Goal: Transaction & Acquisition: Purchase product/service

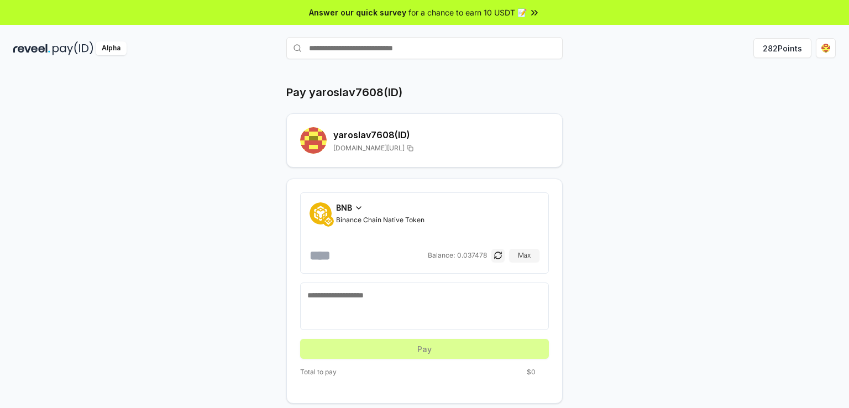
click at [326, 262] on input "number" at bounding box center [368, 256] width 116 height 18
type input "*"
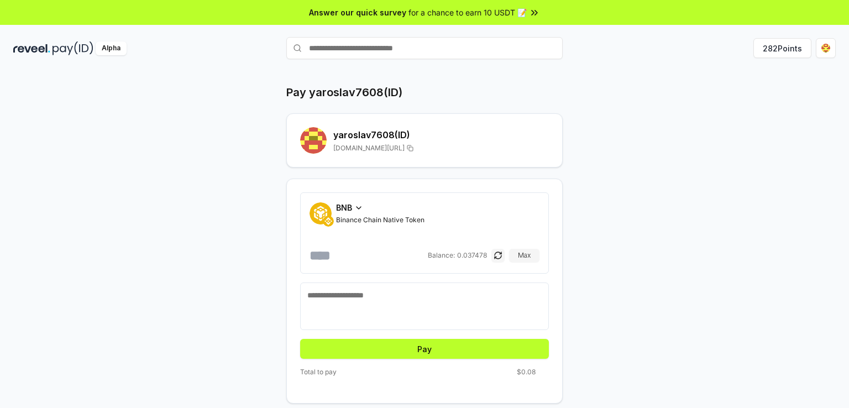
type input "******"
click at [383, 302] on textarea at bounding box center [424, 306] width 234 height 33
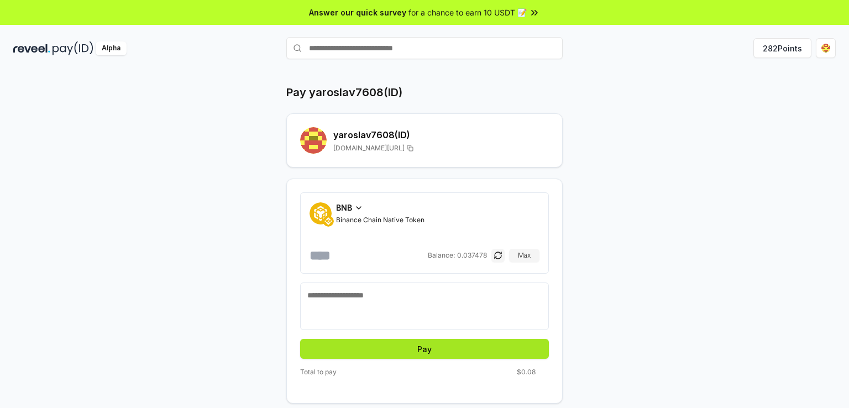
click at [402, 345] on button "Pay" at bounding box center [424, 349] width 249 height 20
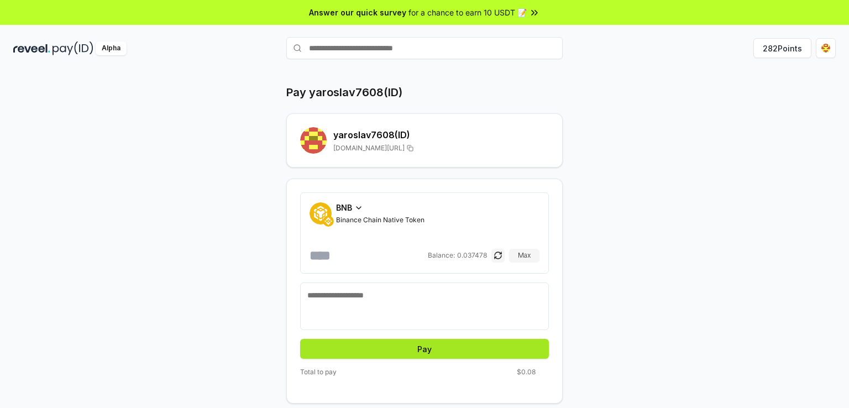
click at [402, 345] on button "Pay" at bounding box center [424, 349] width 249 height 20
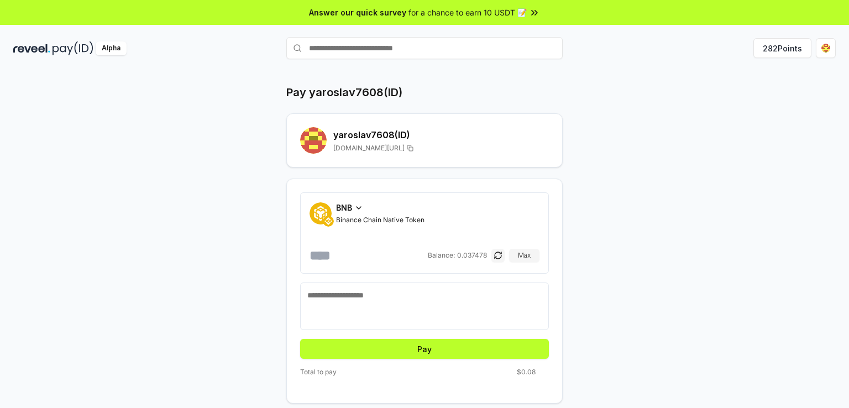
click at [391, 312] on textarea at bounding box center [424, 306] width 234 height 33
type textarea "*"
click at [396, 334] on form "BNB Binance Chain Native Token ****** Balance: 0.037478 Max * Pay" at bounding box center [424, 275] width 249 height 166
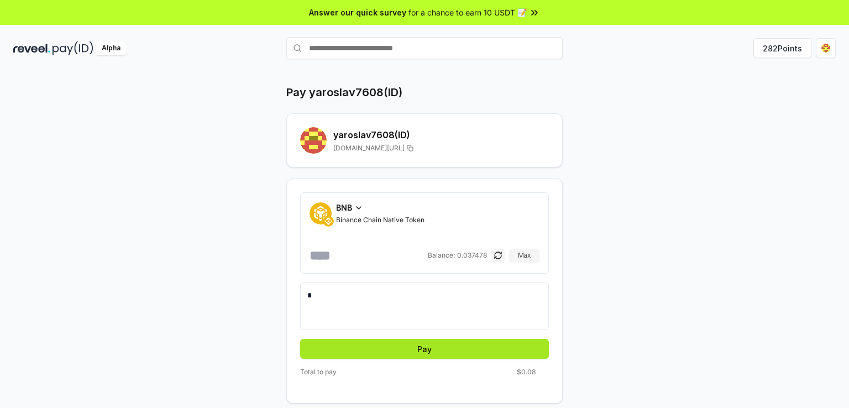
click at [397, 348] on button "Pay" at bounding box center [424, 349] width 249 height 20
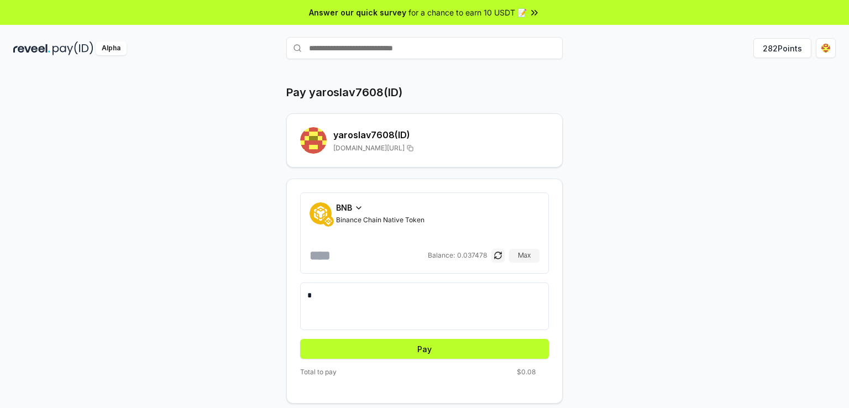
click at [357, 210] on icon at bounding box center [358, 207] width 9 height 9
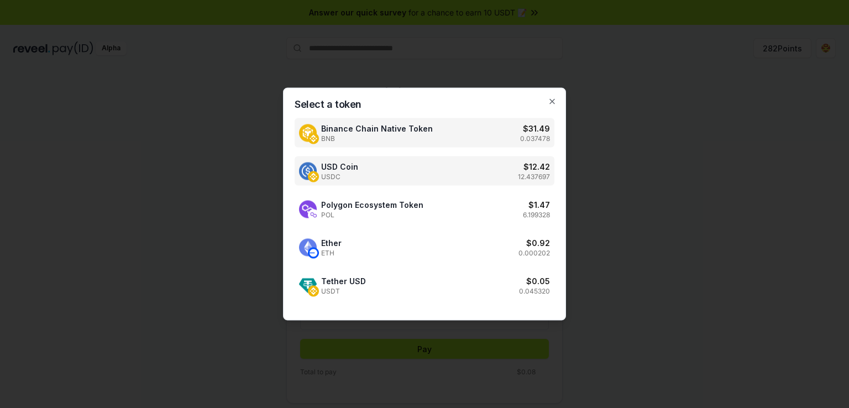
click at [376, 169] on div "USD Coin USDC $ 12.42 12.437697" at bounding box center [425, 170] width 260 height 29
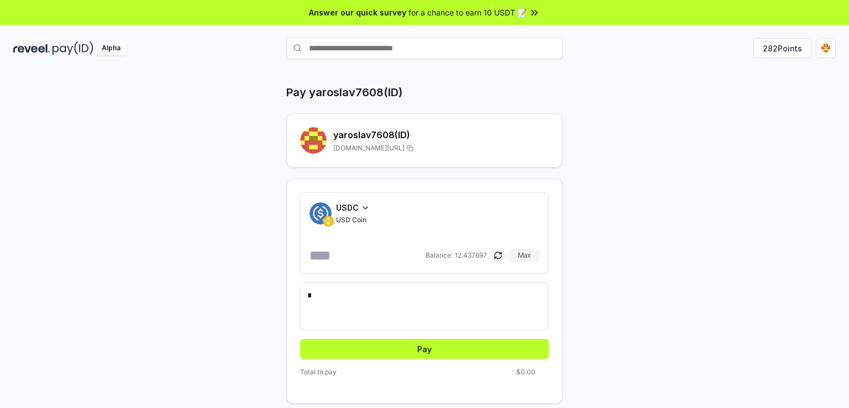
click at [364, 254] on input "******" at bounding box center [367, 256] width 114 height 18
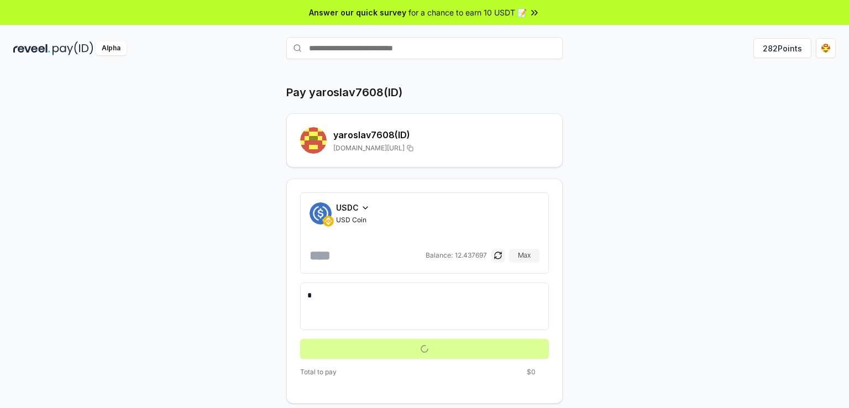
type input "***"
type input "*"
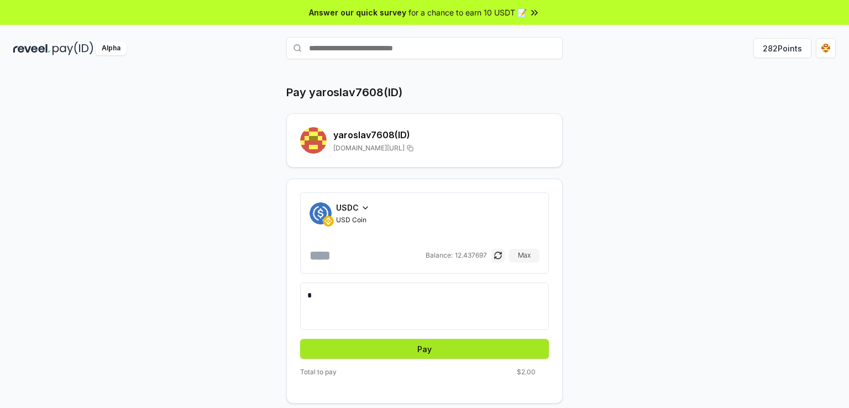
type input "*"
click at [366, 349] on button "Pay" at bounding box center [424, 349] width 249 height 20
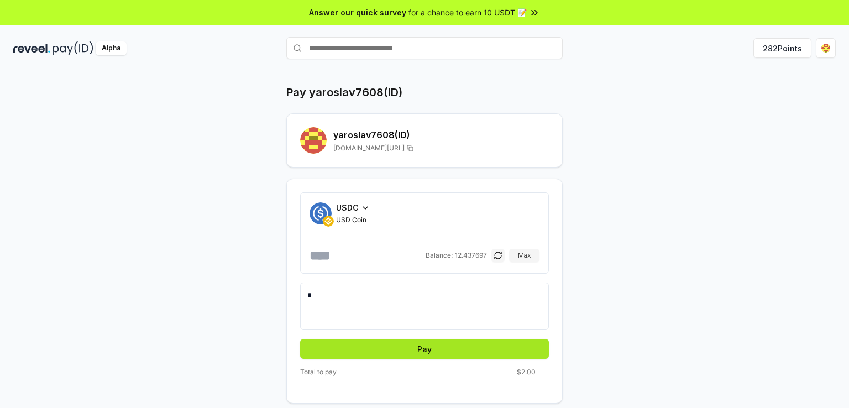
click at [366, 349] on button "Pay" at bounding box center [424, 349] width 249 height 20
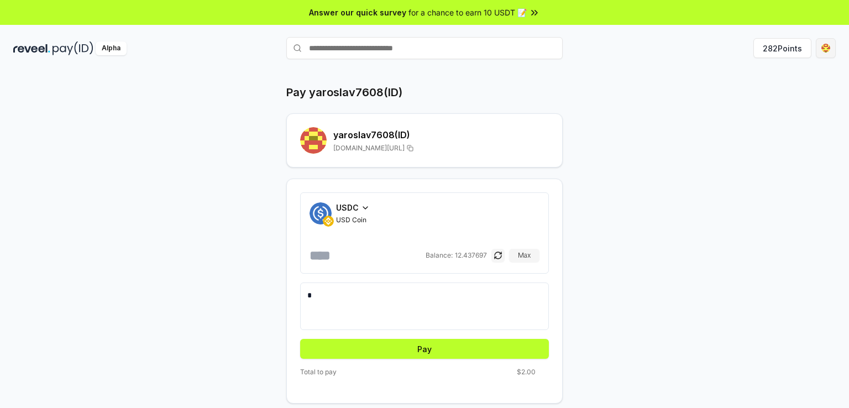
click at [824, 44] on html "Answer our quick survey for a chance to earn 10 USDT 📝 Alpha 282 Points Pay yar…" at bounding box center [424, 204] width 849 height 408
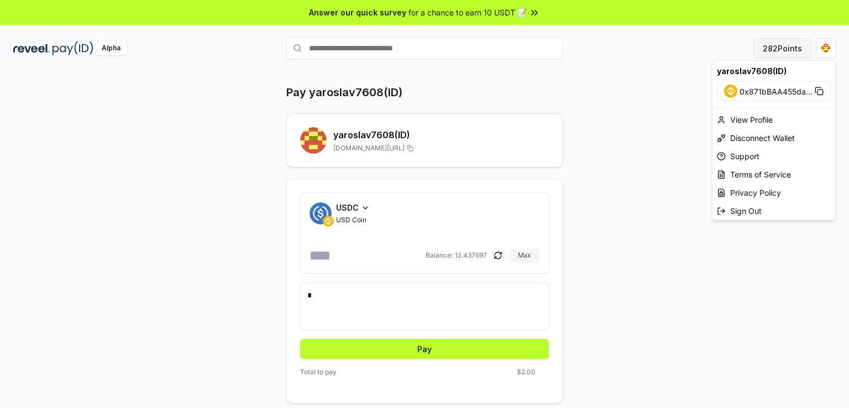
click at [786, 45] on html "Answer our quick survey for a chance to earn 10 USDT 📝 Alpha 282 Points Pay yar…" at bounding box center [424, 204] width 849 height 408
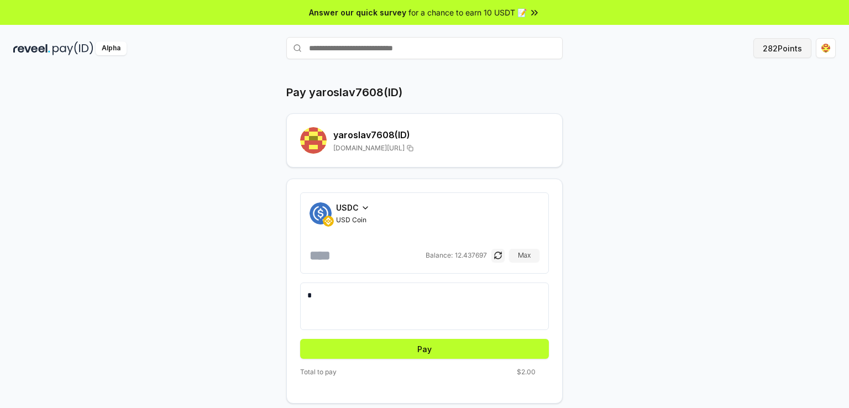
click at [786, 45] on button "282 Points" at bounding box center [783, 48] width 58 height 20
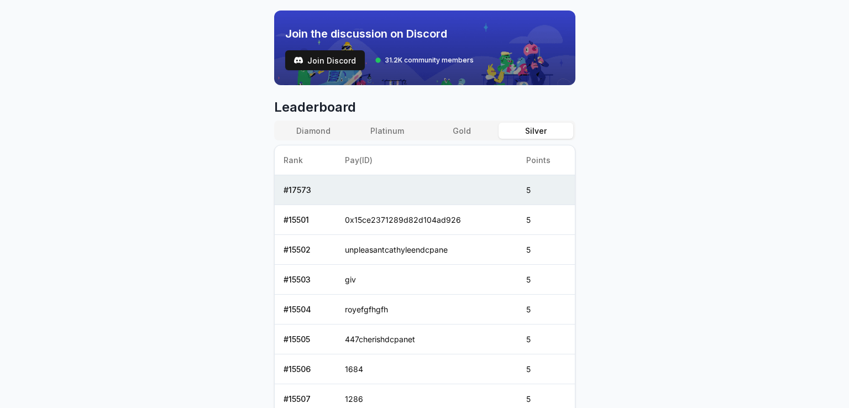
scroll to position [378, 0]
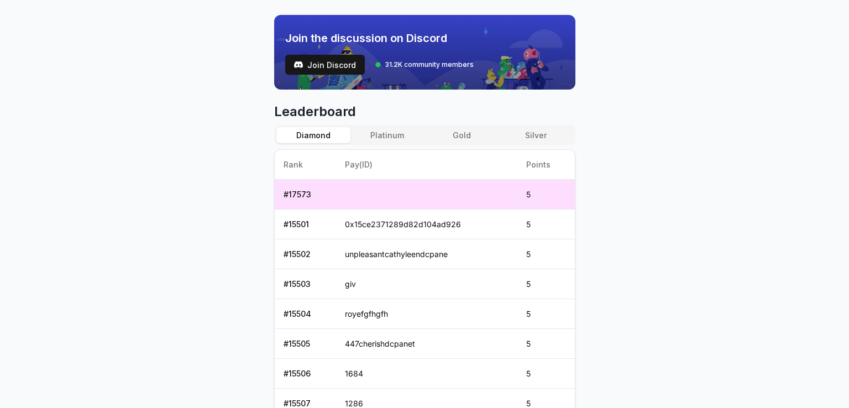
click at [316, 129] on button "Diamond" at bounding box center [313, 135] width 74 height 16
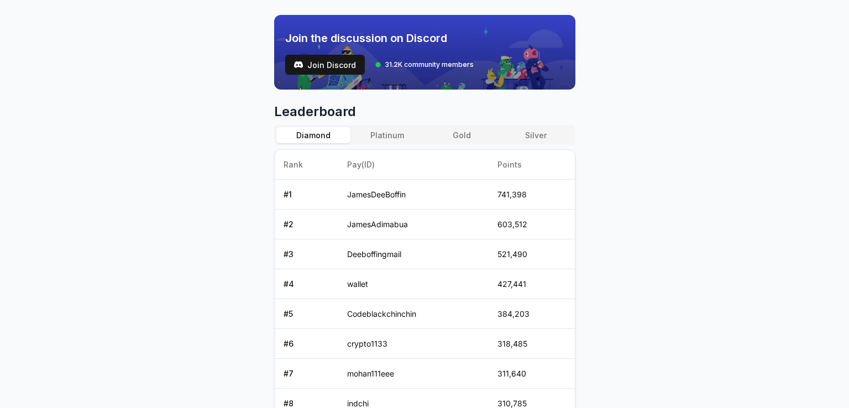
click at [392, 129] on button "Platinum" at bounding box center [388, 135] width 74 height 16
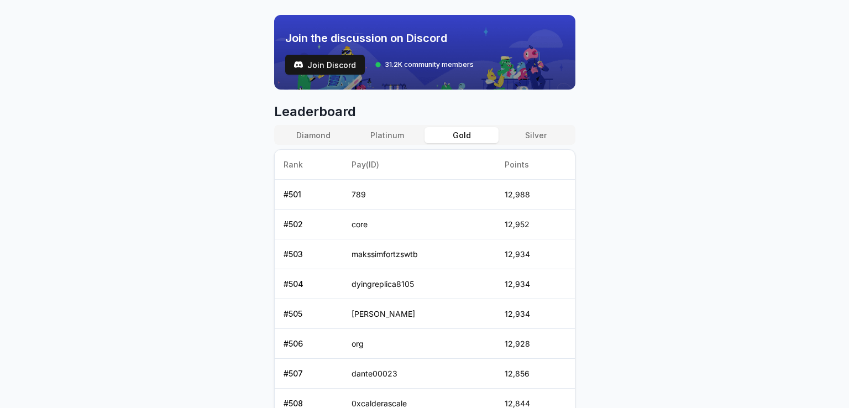
click at [445, 129] on button "Gold" at bounding box center [462, 135] width 74 height 16
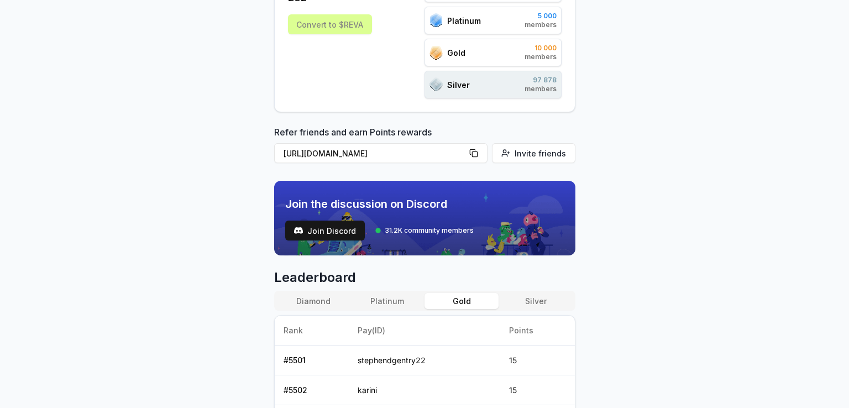
scroll to position [46, 0]
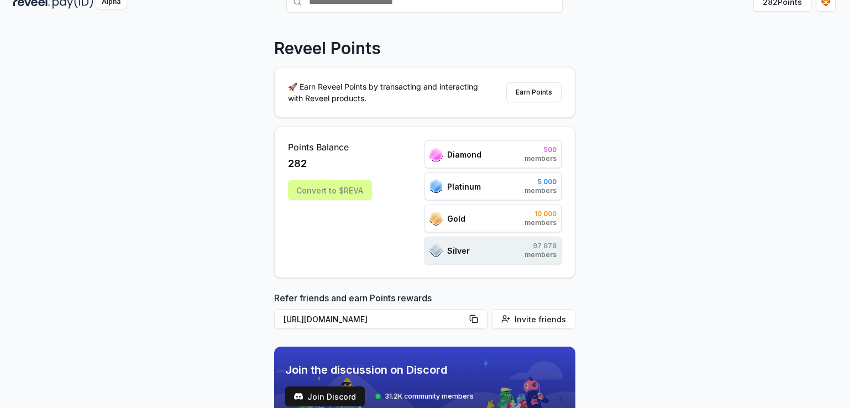
click at [490, 141] on div "Diamond 500 members" at bounding box center [493, 154] width 137 height 28
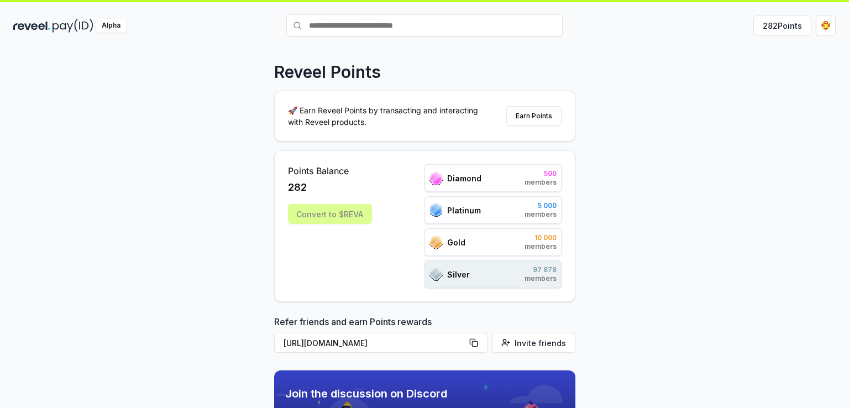
scroll to position [0, 0]
